Goal: Transaction & Acquisition: Purchase product/service

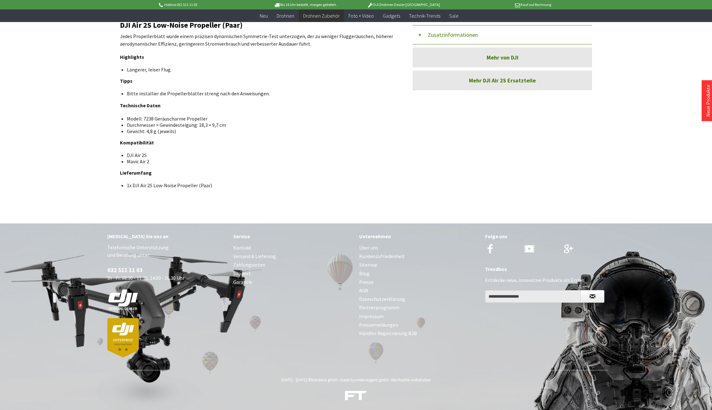
scroll to position [231, 0]
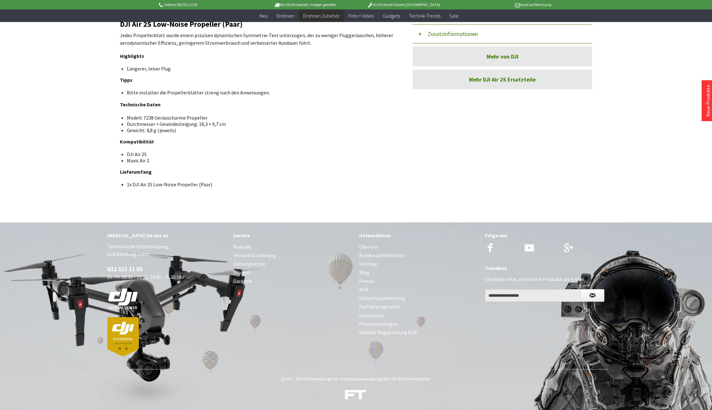
click at [371, 245] on link "Über uns" at bounding box center [419, 247] width 120 height 9
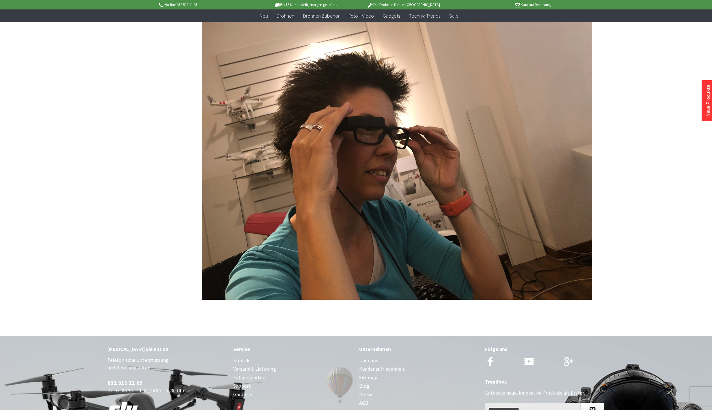
scroll to position [1416, 0]
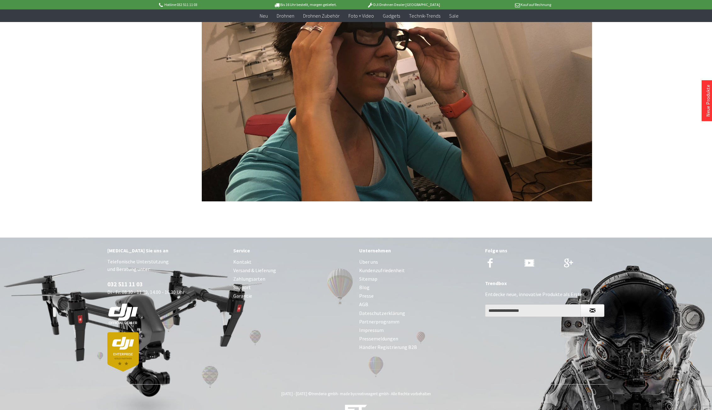
click at [375, 326] on link "Impressum" at bounding box center [419, 330] width 120 height 9
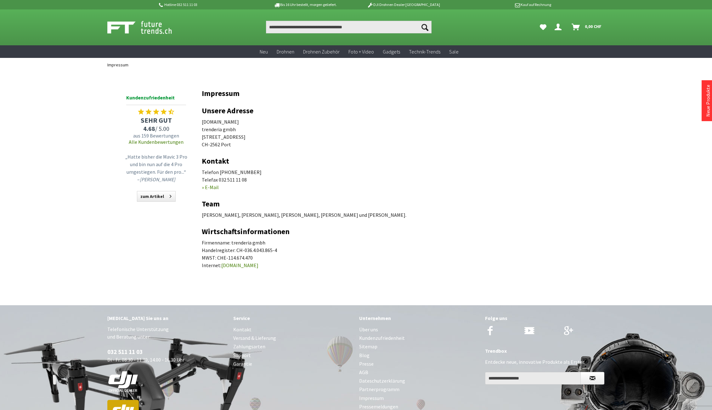
click at [242, 266] on link "[DOMAIN_NAME]" at bounding box center [239, 265] width 37 height 6
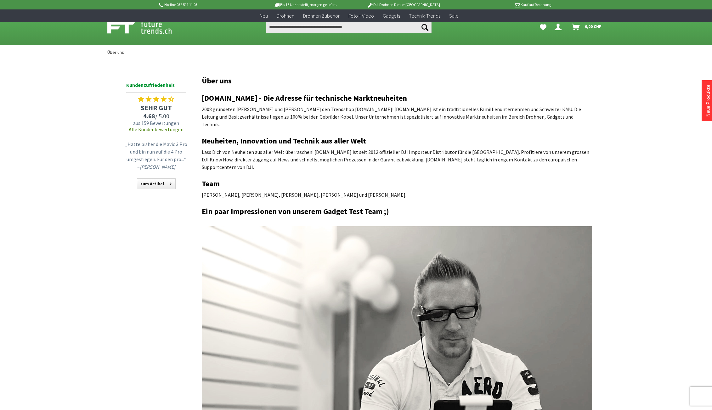
scroll to position [1416, 0]
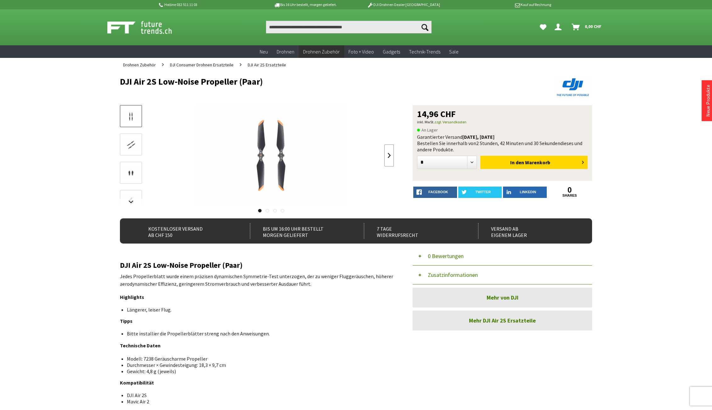
click at [389, 154] on link at bounding box center [388, 156] width 9 height 22
click at [419, 277] on button "Zusatzinformationen" at bounding box center [502, 275] width 179 height 19
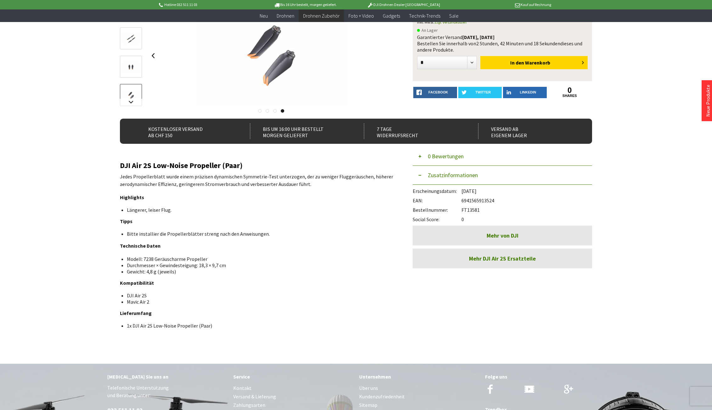
scroll to position [88, 0]
click at [189, 176] on p "Jedes Propellerblatt wurde einem präzisen dynamischen Symmetrie-Test unterzogen…" at bounding box center [257, 180] width 274 height 15
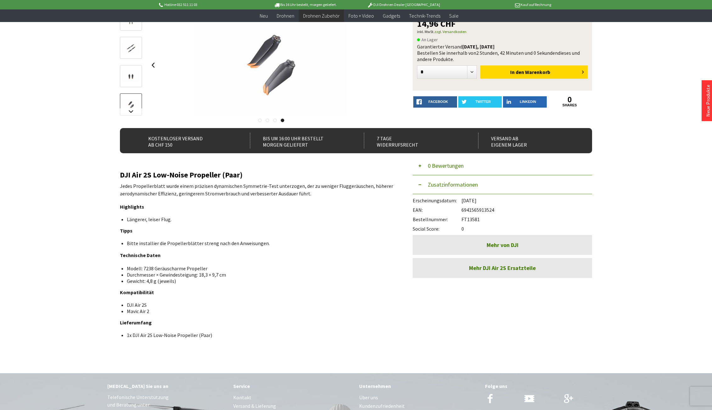
scroll to position [102, 0]
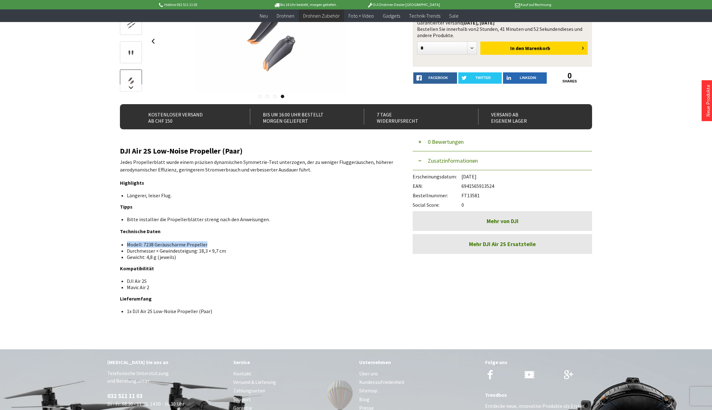
drag, startPoint x: 128, startPoint y: 246, endPoint x: 247, endPoint y: 247, distance: 119.3
click at [247, 247] on li "Modell: 7238 Geräuscharme Propeller" at bounding box center [258, 245] width 262 height 6
copy li "Modell: 7238 Geräuscharme Propeller"
click at [633, 148] on div "Hotline 032 511 11 03 Bis 16 Uhr bestellt, [DATE] geliefert. DJI Drohnen Dealer…" at bounding box center [356, 217] width 712 height 639
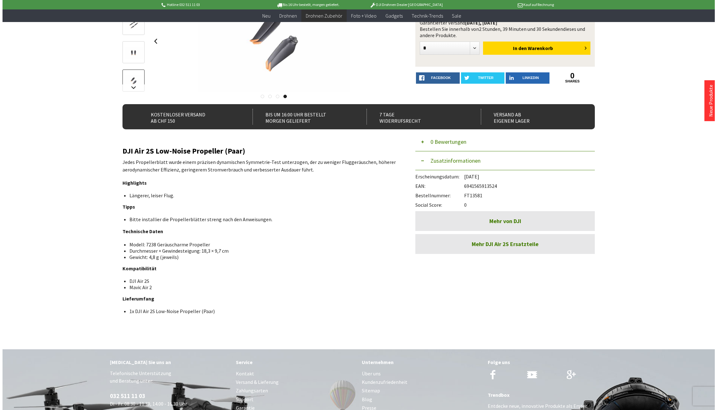
scroll to position [0, 0]
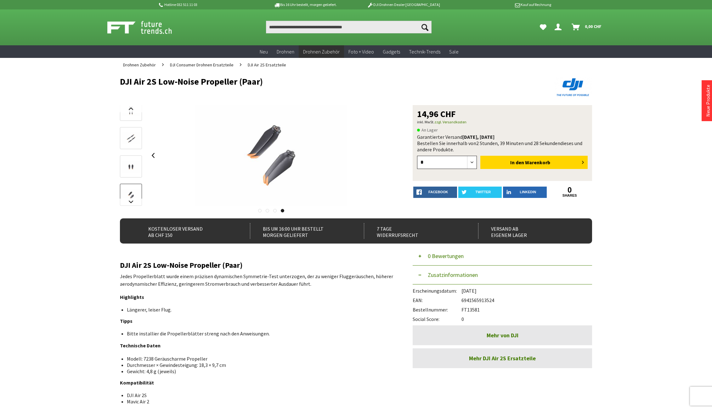
select select "*"
click option "*" at bounding box center [0, 0] width 0 height 0
click at [529, 161] on span "Warenkorb" at bounding box center [537, 162] width 25 height 6
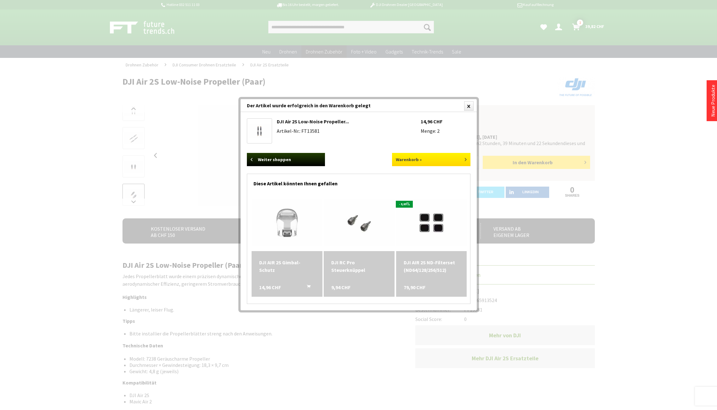
click at [441, 160] on link "Warenkorb »" at bounding box center [431, 159] width 78 height 13
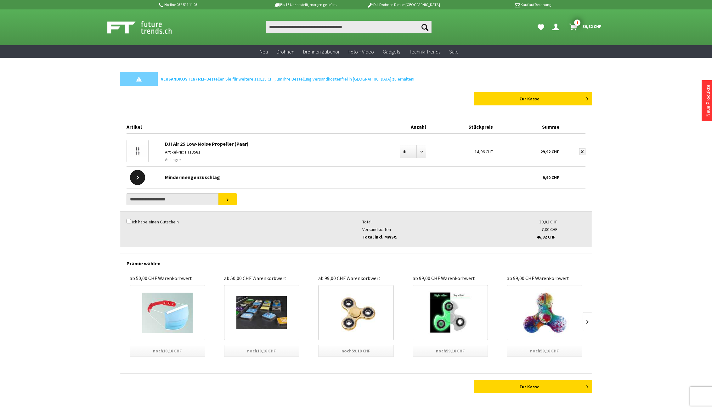
drag, startPoint x: 645, startPoint y: 276, endPoint x: 643, endPoint y: 344, distance: 67.7
